Goal: Task Accomplishment & Management: Complete application form

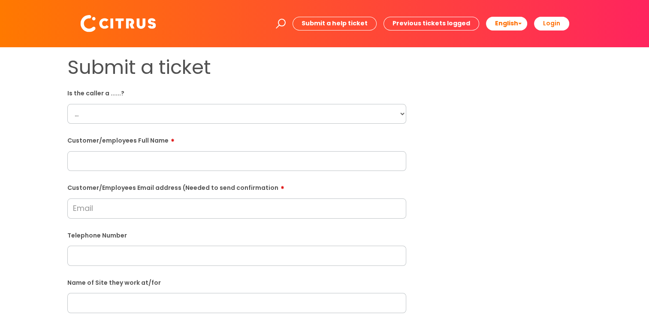
click at [395, 120] on select "... Citrus Customer Citrus Employee Contractor Supplier" at bounding box center [236, 114] width 339 height 20
click at [67, 104] on select "... Citrus Customer Citrus Employee Contractor Supplier" at bounding box center [236, 114] width 339 height 20
click at [388, 107] on select "... Citrus Customer Citrus Employee Contractor Supplier" at bounding box center [236, 114] width 339 height 20
select select "Contractor"
click at [67, 104] on select "... Citrus Customer Citrus Employee Contractor Supplier" at bounding box center [236, 114] width 339 height 20
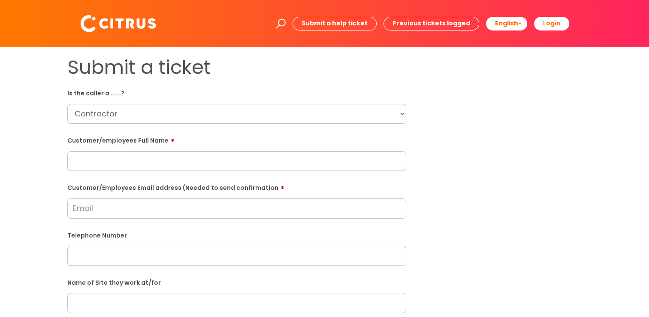
click at [149, 162] on input "text" at bounding box center [236, 161] width 339 height 20
paste input "Dickson Adu"
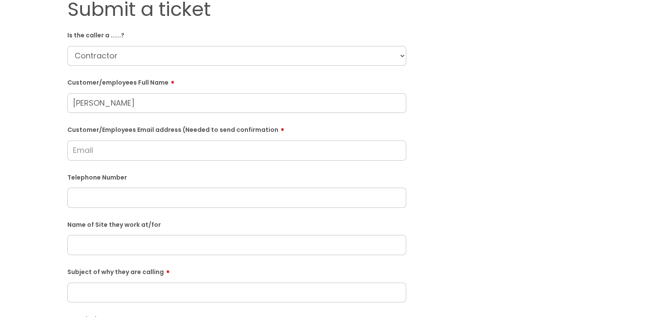
scroll to position [58, 0]
type input "Dickson Adu"
click at [207, 148] on input "Customer/Employees Email address (Needed to send confirmation" at bounding box center [236, 150] width 339 height 20
type input "adudickson.da@gmail.com"
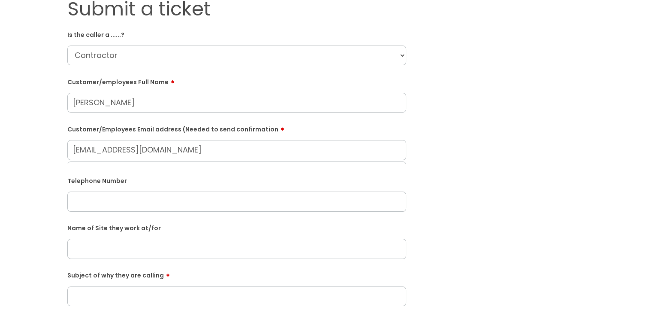
click at [189, 198] on div "Telephone Number" at bounding box center [236, 192] width 339 height 38
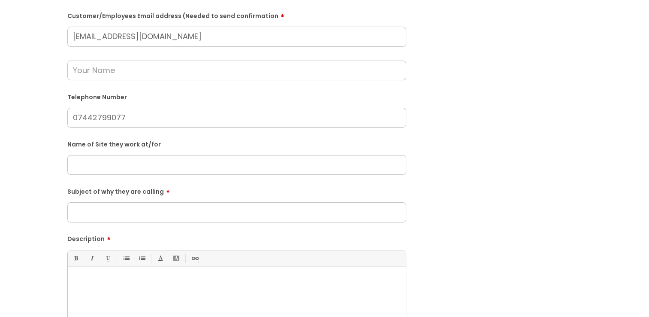
scroll to position [185, 0]
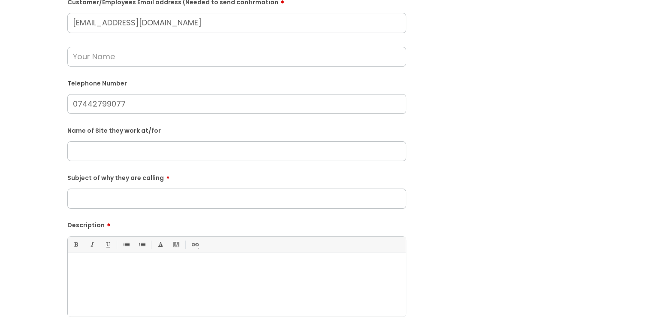
type input "07442799077"
click at [197, 202] on input "Subject of why they are calling" at bounding box center [236, 198] width 339 height 20
click at [197, 279] on div at bounding box center [237, 286] width 338 height 59
drag, startPoint x: 118, startPoint y: 267, endPoint x: 86, endPoint y: 267, distance: 31.8
click at [86, 267] on p "He checked out at 11am this morning" at bounding box center [236, 267] width 325 height 8
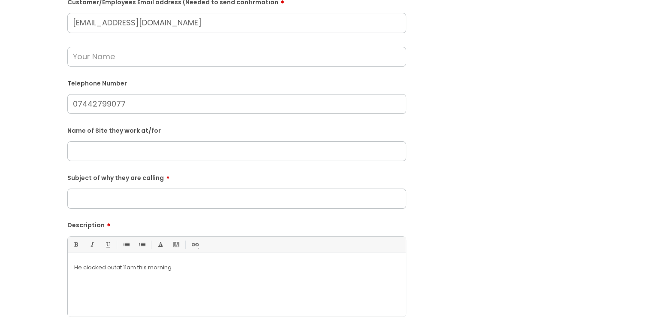
click at [134, 204] on input "Subject of why they are calling" at bounding box center [236, 198] width 339 height 20
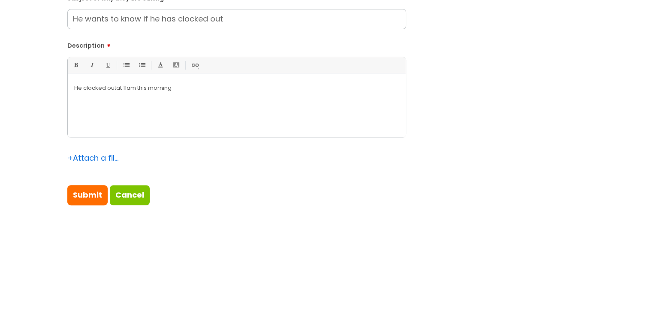
scroll to position [365, 0]
type input "He wants to know if he has clocked out"
click at [93, 194] on input "Submit" at bounding box center [87, 195] width 40 height 20
type input "Please Wait..."
